Goal: Transaction & Acquisition: Purchase product/service

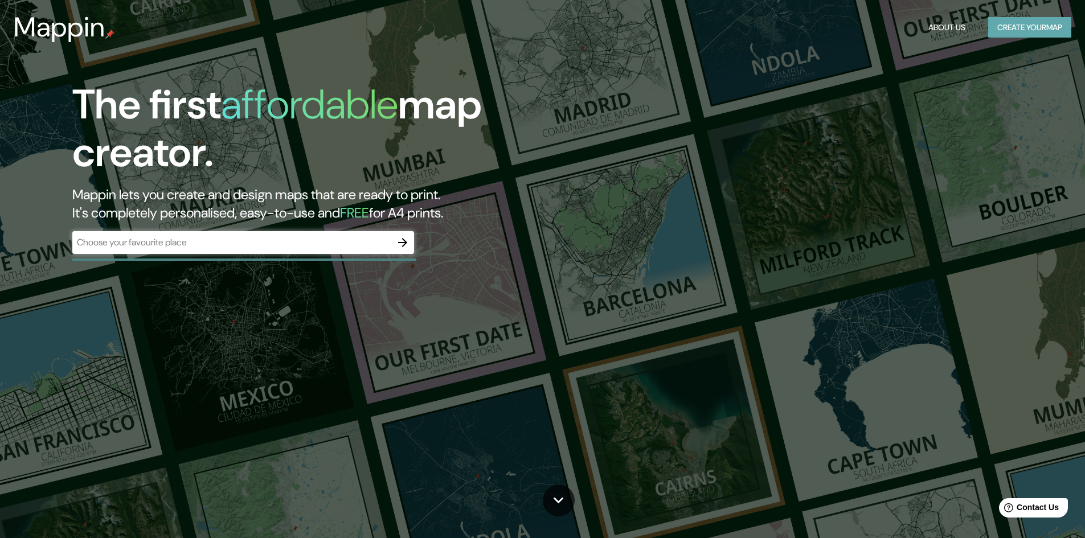
click at [1030, 35] on button "Create your map" at bounding box center [1029, 27] width 83 height 21
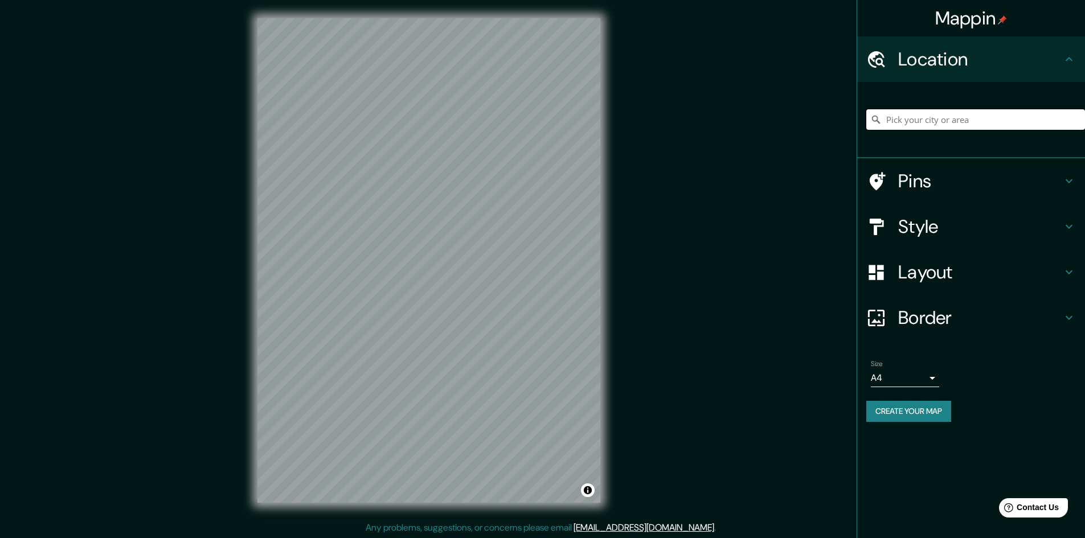
click at [950, 120] on input "Pick your city or area" at bounding box center [975, 119] width 219 height 21
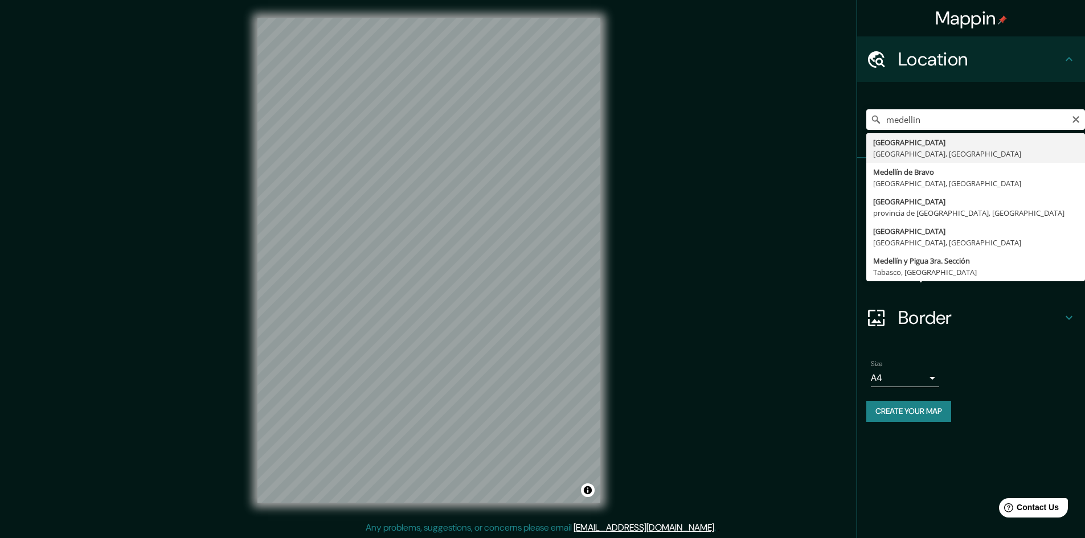
type input "[GEOGRAPHIC_DATA], [GEOGRAPHIC_DATA], [GEOGRAPHIC_DATA]"
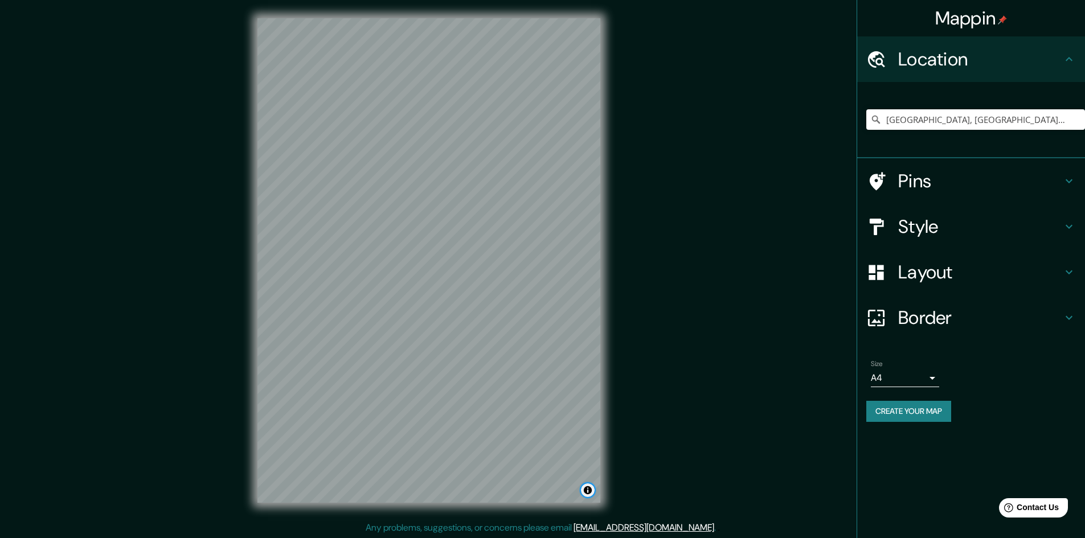
click at [589, 494] on button "Toggle attribution" at bounding box center [588, 490] width 14 height 14
click at [901, 323] on h4 "Border" at bounding box center [980, 317] width 164 height 23
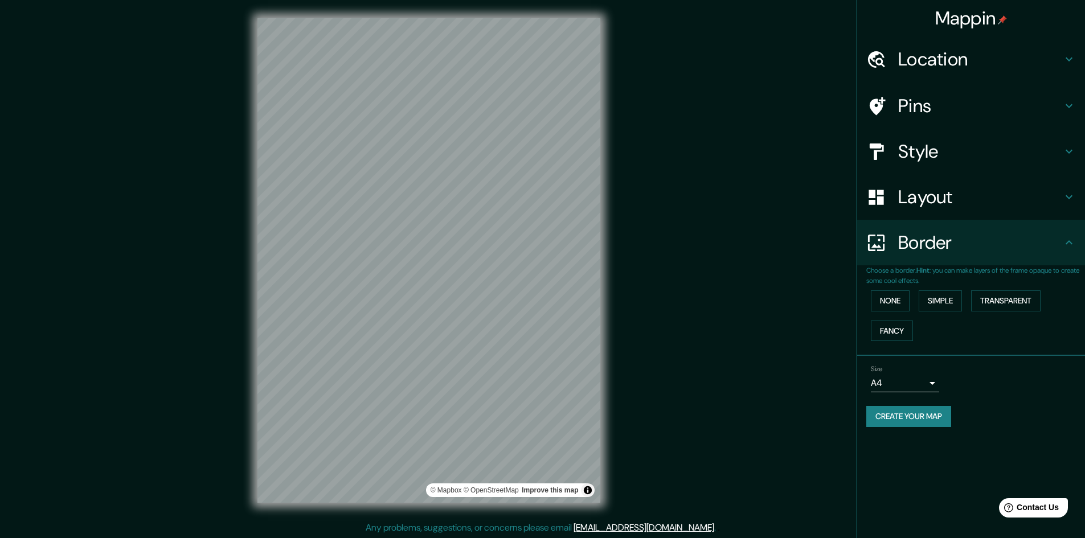
click at [920, 203] on h4 "Layout" at bounding box center [980, 197] width 164 height 23
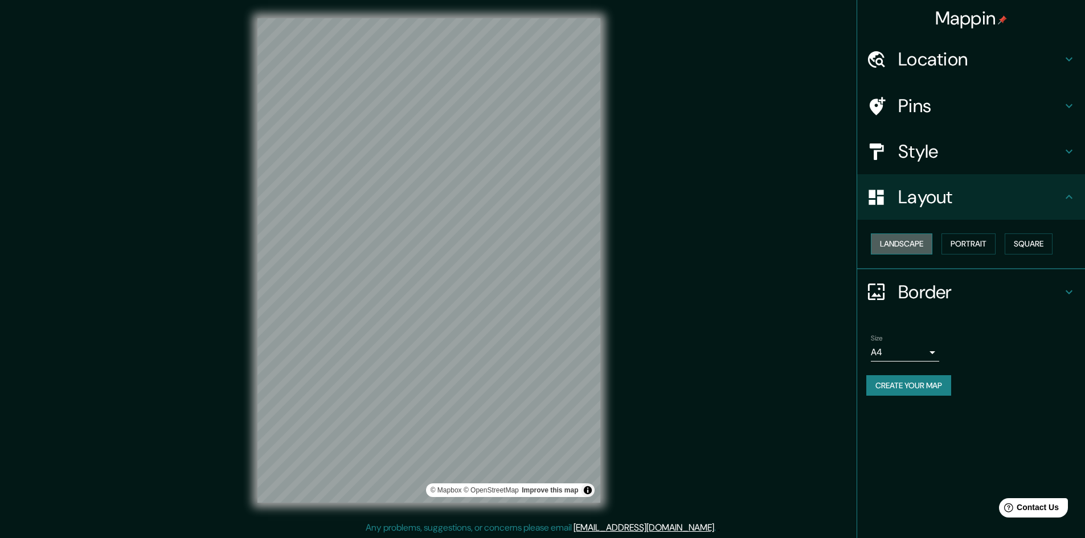
click at [901, 239] on button "Landscape" at bounding box center [902, 243] width 62 height 21
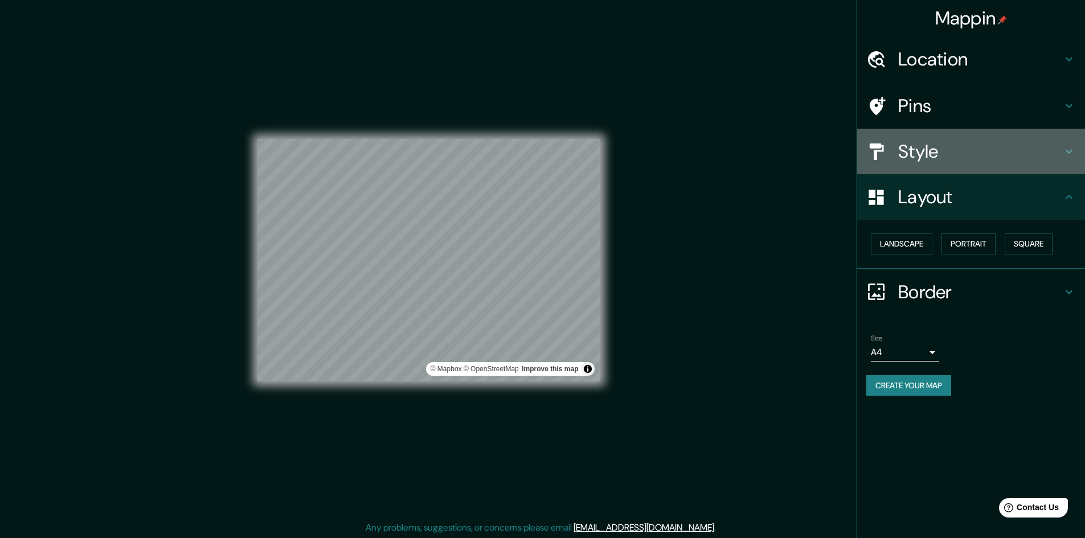
click at [931, 143] on h4 "Style" at bounding box center [980, 151] width 164 height 23
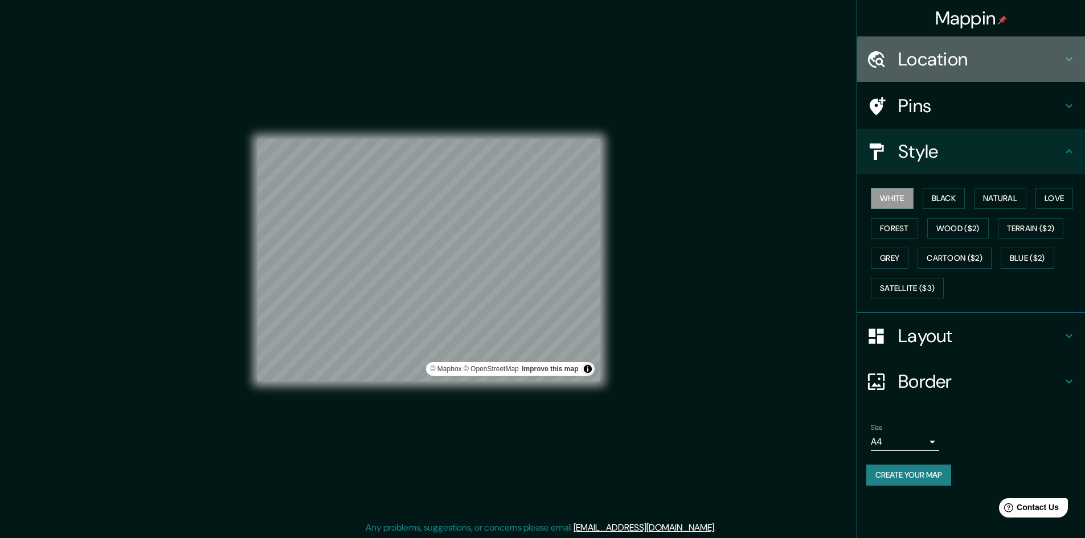
click at [913, 60] on h4 "Location" at bounding box center [980, 59] width 164 height 23
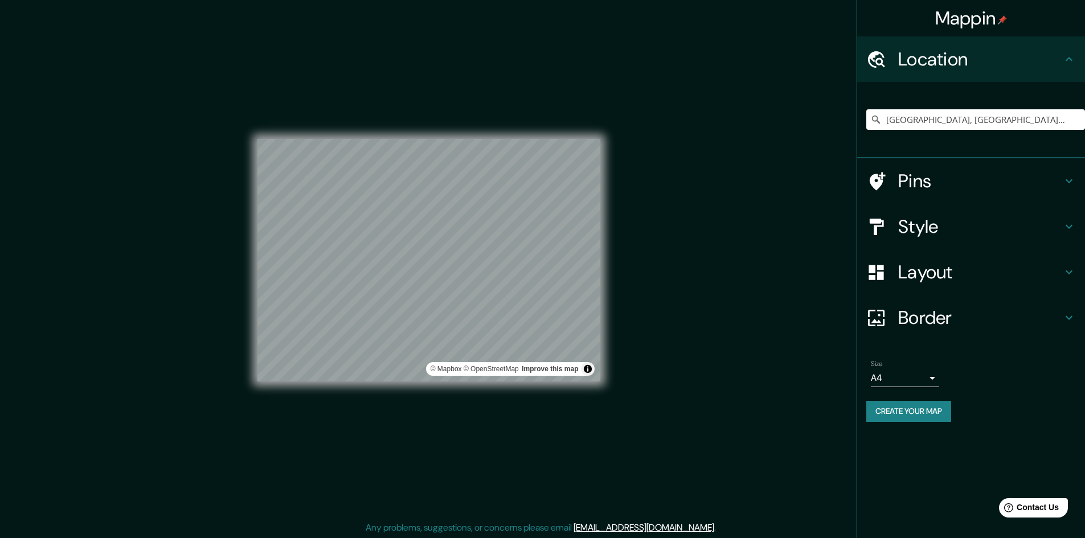
click at [913, 60] on h4 "Location" at bounding box center [980, 59] width 164 height 23
click at [902, 227] on h4 "Style" at bounding box center [980, 226] width 164 height 23
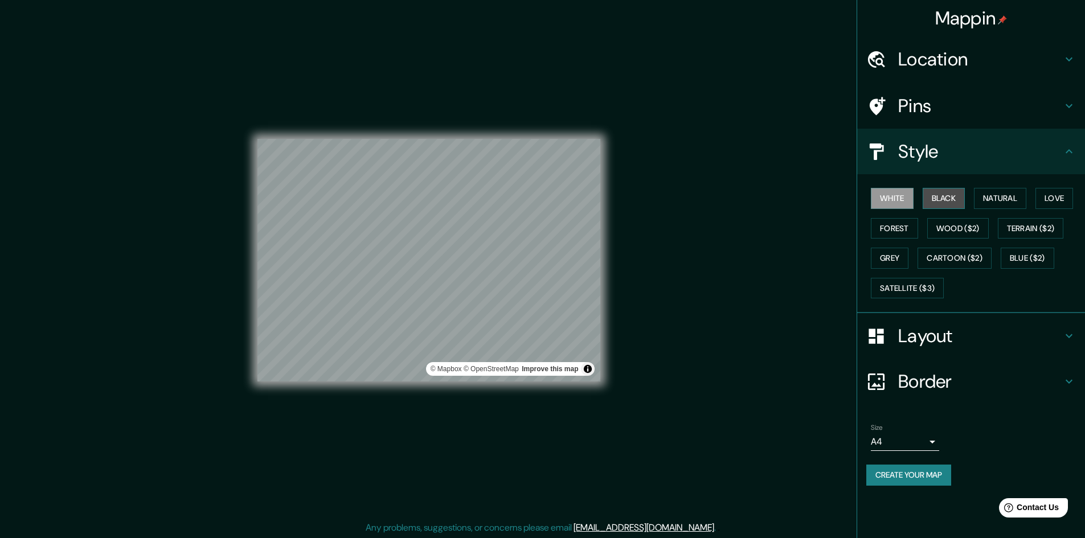
click at [940, 197] on button "Black" at bounding box center [944, 198] width 43 height 21
